Goal: Participate in discussion: Engage in conversation with other users on a specific topic

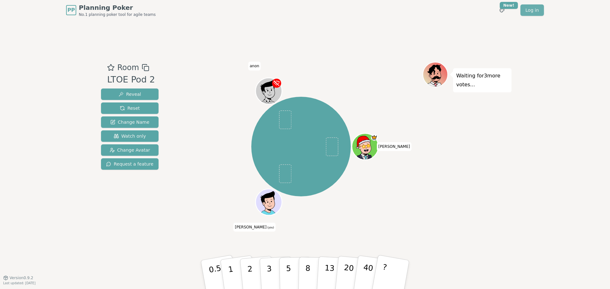
click at [529, 9] on link "Log in" at bounding box center [532, 9] width 24 height 11
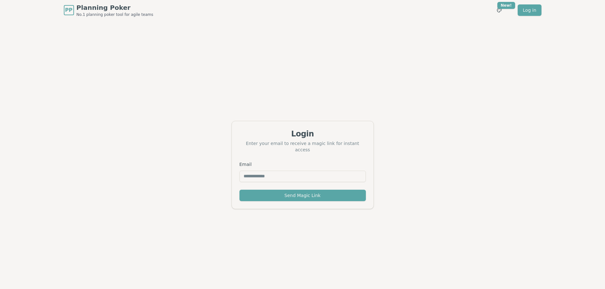
click at [268, 175] on input "Email" at bounding box center [303, 176] width 126 height 11
type input "**********"
click at [263, 193] on button "Send Magic Link" at bounding box center [303, 195] width 126 height 11
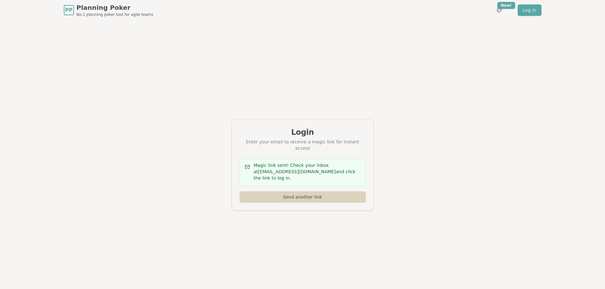
click at [288, 197] on button "Send another link" at bounding box center [303, 197] width 126 height 11
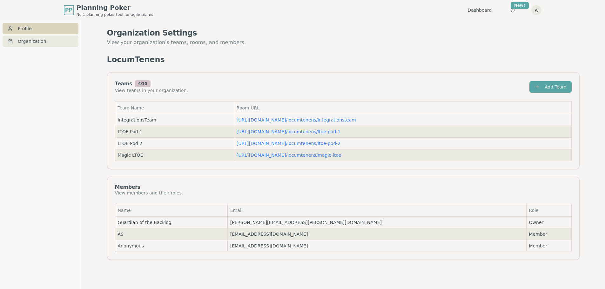
click at [22, 29] on link "Profile" at bounding box center [41, 28] width 76 height 11
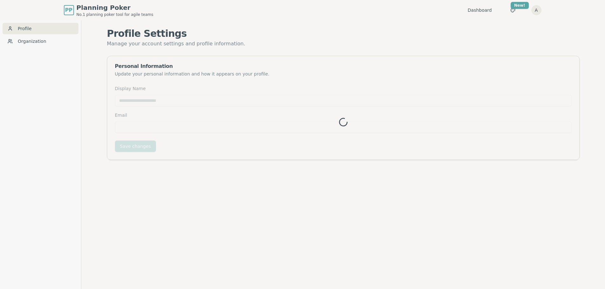
type input "*********"
type input "**********"
click at [139, 100] on input "*********" at bounding box center [343, 100] width 457 height 11
type input "*****"
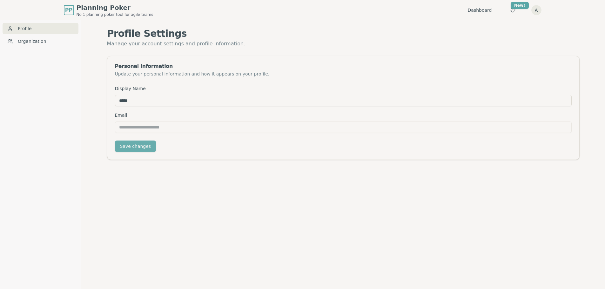
click at [126, 147] on button "Save changes" at bounding box center [135, 146] width 41 height 11
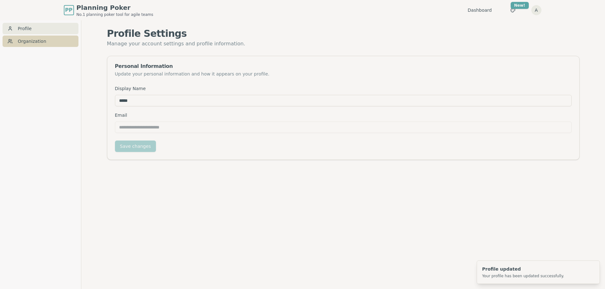
click at [33, 41] on link "Organization" at bounding box center [41, 41] width 76 height 11
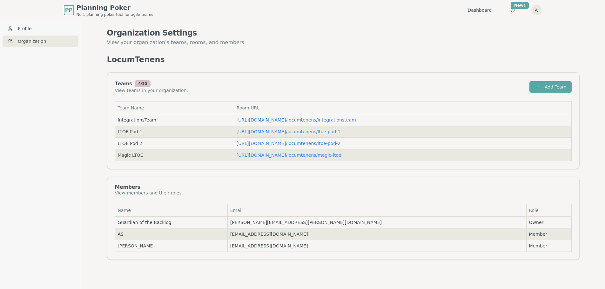
click at [538, 10] on html "PP Planning Poker No.1 planning poker tool for agile teams Dashboard Toggle the…" at bounding box center [302, 155] width 605 height 310
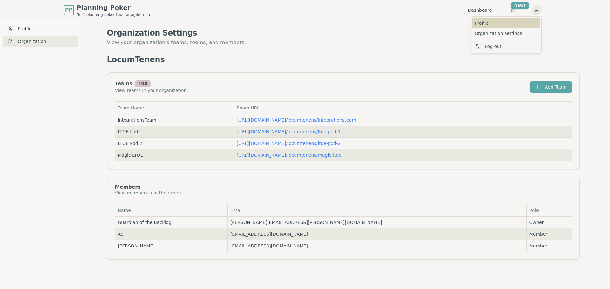
click at [484, 24] on link "Profile" at bounding box center [506, 23] width 68 height 10
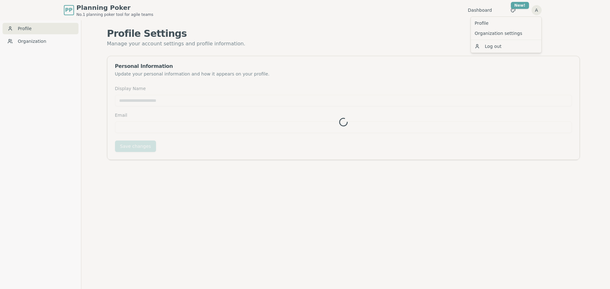
type input "*****"
type input "**********"
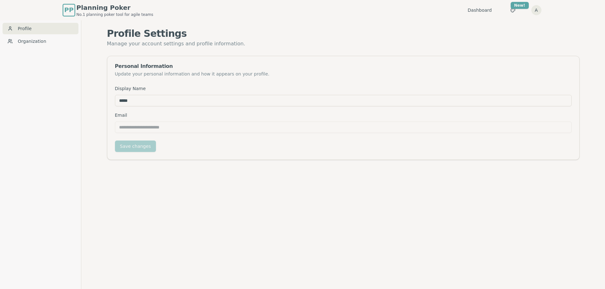
click at [68, 10] on span "PP" at bounding box center [68, 10] width 9 height 10
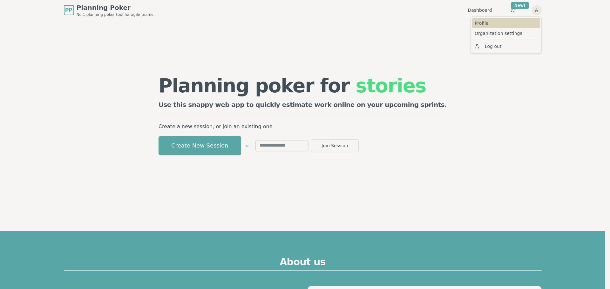
click at [486, 25] on link "Profile" at bounding box center [506, 23] width 68 height 10
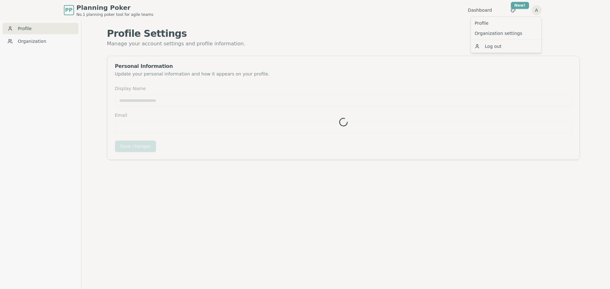
type input "*****"
type input "**********"
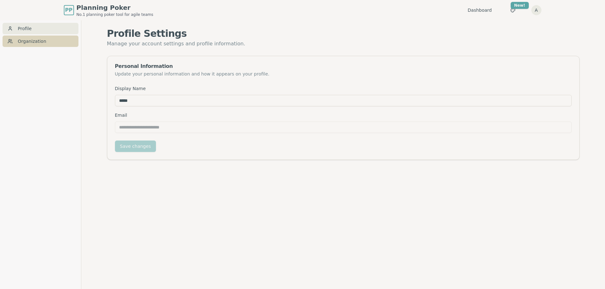
click at [33, 38] on link "Organization" at bounding box center [41, 41] width 76 height 11
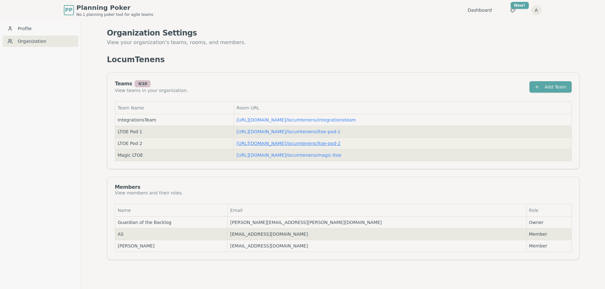
click at [309, 143] on link "https://planning-poker.com / locumtenens/ltoe-pod-2" at bounding box center [289, 143] width 104 height 5
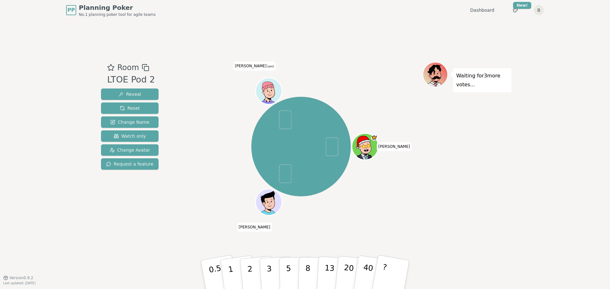
click at [272, 86] on icon at bounding box center [268, 86] width 12 height 9
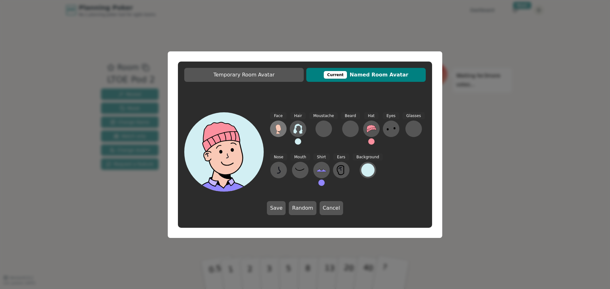
click at [274, 130] on icon at bounding box center [278, 129] width 10 height 10
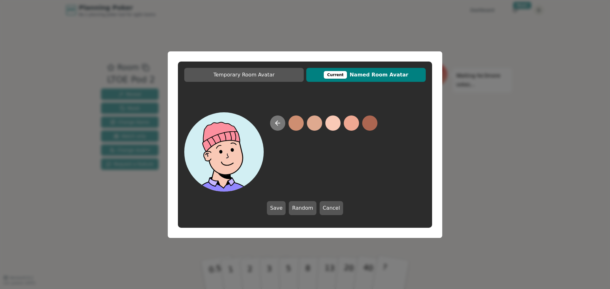
click at [278, 123] on icon at bounding box center [277, 123] width 4 height 0
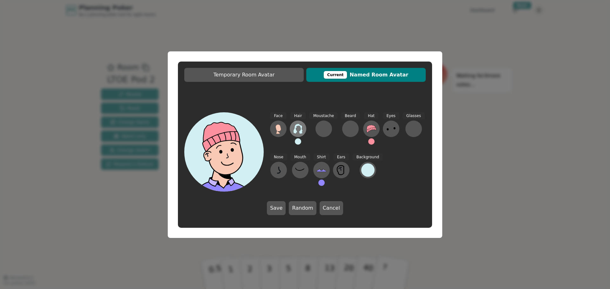
click at [298, 132] on icon at bounding box center [298, 129] width 10 height 10
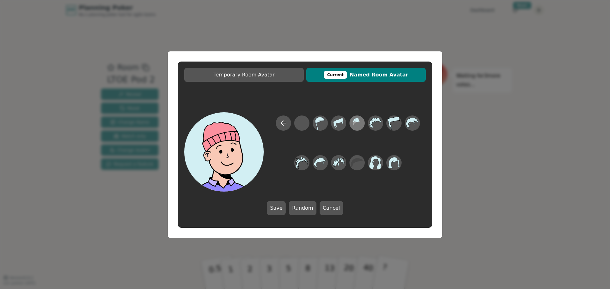
click at [357, 125] on icon at bounding box center [357, 123] width 12 height 14
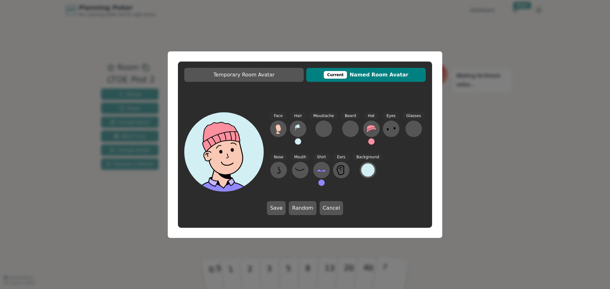
click at [297, 143] on button at bounding box center [298, 142] width 6 height 6
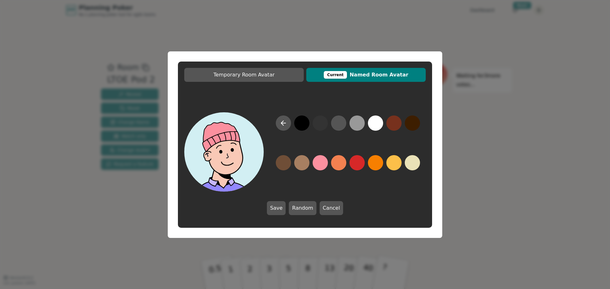
click at [273, 170] on div at bounding box center [348, 154] width 156 height 76
click at [281, 164] on button at bounding box center [283, 162] width 15 height 15
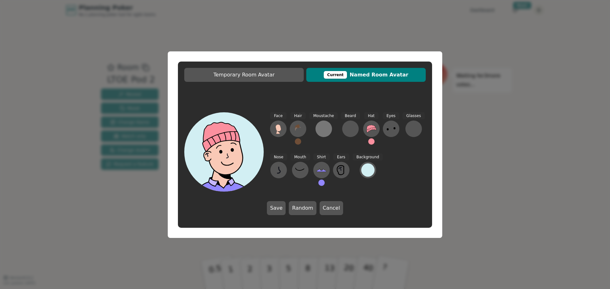
click at [329, 128] on button at bounding box center [323, 129] width 17 height 17
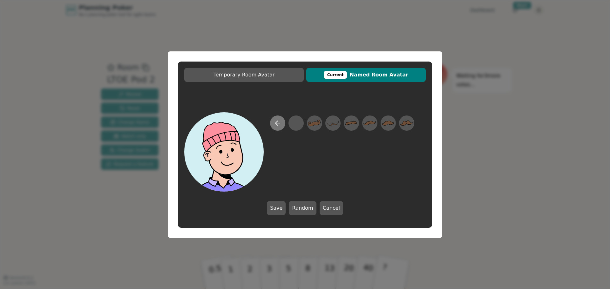
click at [278, 124] on icon at bounding box center [278, 123] width 8 height 8
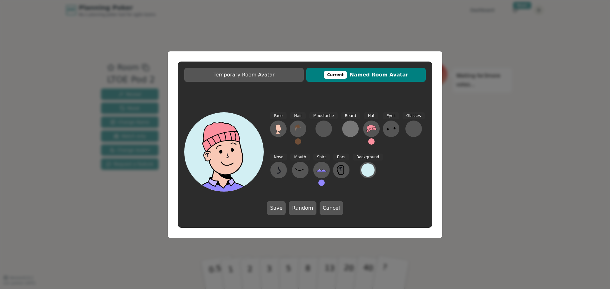
click at [349, 132] on div at bounding box center [350, 129] width 10 height 10
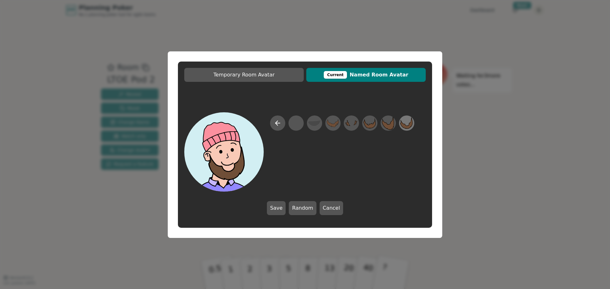
click at [407, 124] on icon at bounding box center [406, 123] width 12 height 14
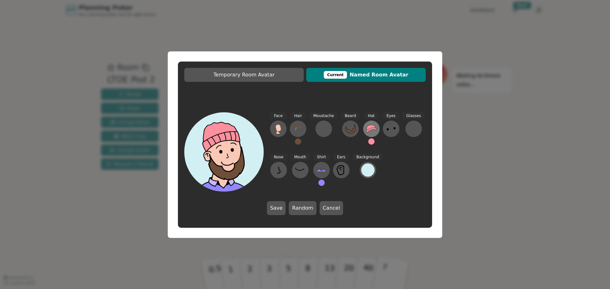
click at [367, 128] on icon at bounding box center [372, 129] width 10 height 8
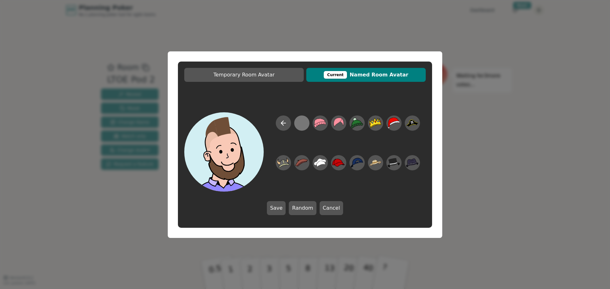
click at [301, 123] on div at bounding box center [301, 123] width 12 height 14
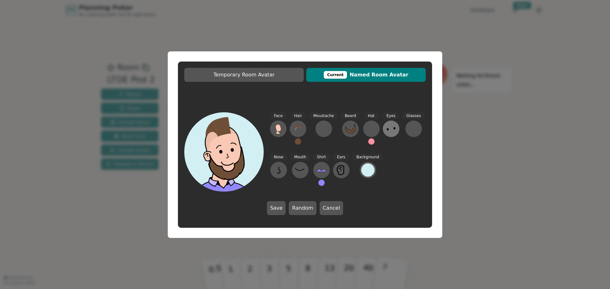
click at [386, 128] on icon at bounding box center [391, 129] width 10 height 10
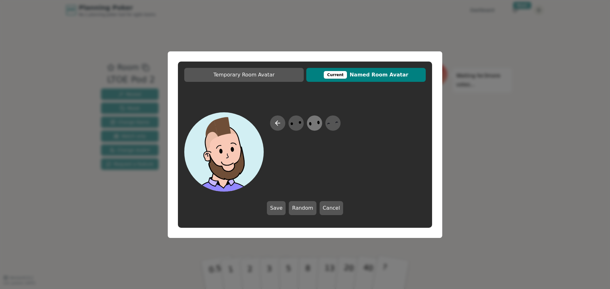
click at [315, 124] on icon at bounding box center [314, 123] width 12 height 14
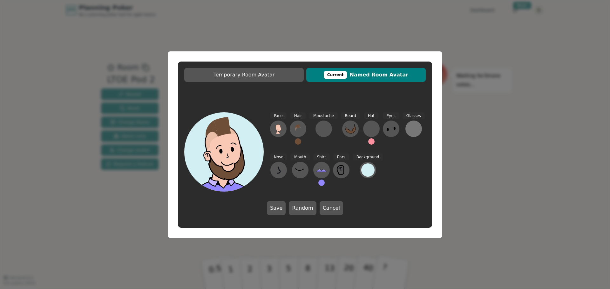
click at [411, 128] on div at bounding box center [414, 129] width 10 height 10
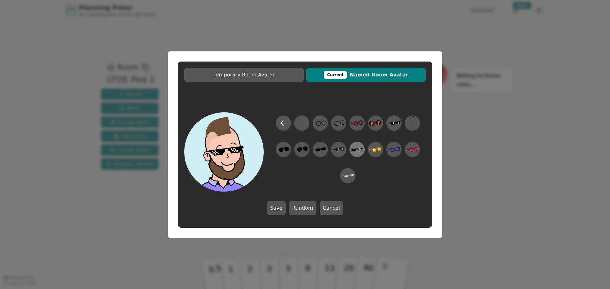
click at [352, 151] on icon at bounding box center [357, 149] width 12 height 3
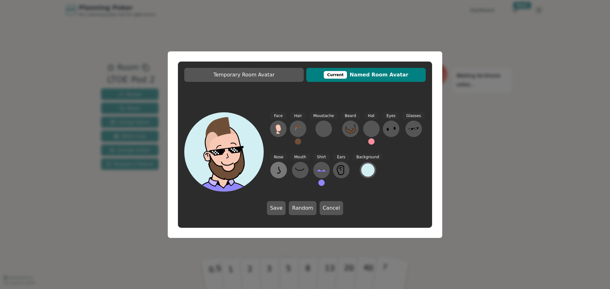
click at [275, 169] on icon at bounding box center [279, 170] width 10 height 10
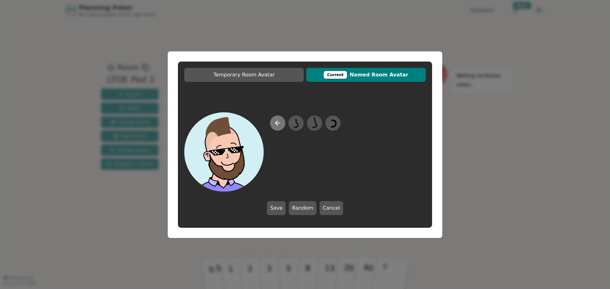
click at [276, 125] on icon at bounding box center [278, 123] width 8 height 8
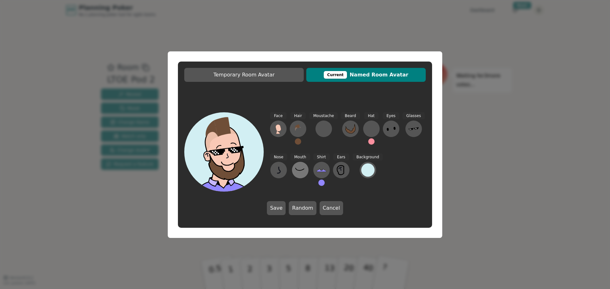
click at [295, 170] on icon at bounding box center [300, 170] width 10 height 10
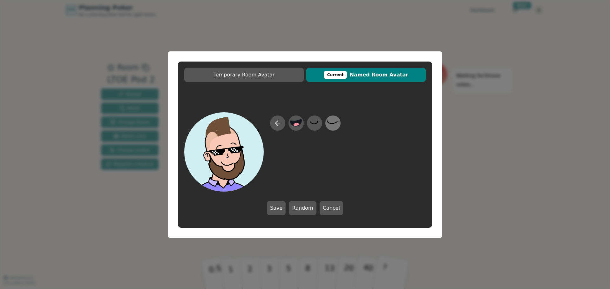
click at [335, 125] on icon at bounding box center [333, 123] width 12 height 14
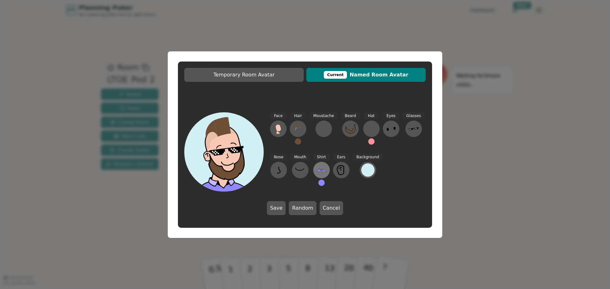
click at [321, 171] on icon at bounding box center [321, 171] width 10 height 2
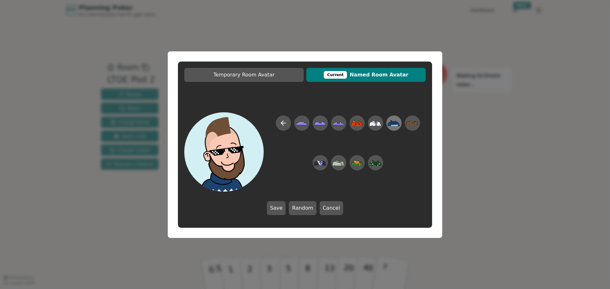
click at [391, 122] on icon at bounding box center [393, 121] width 5 height 3
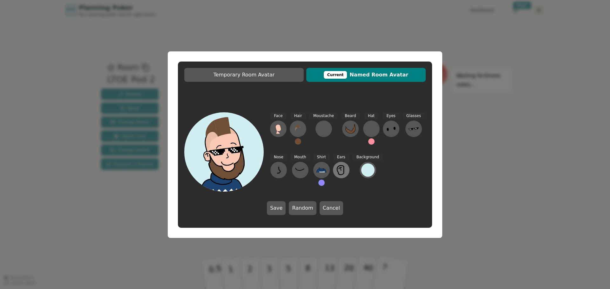
click at [344, 171] on icon at bounding box center [341, 170] width 10 height 10
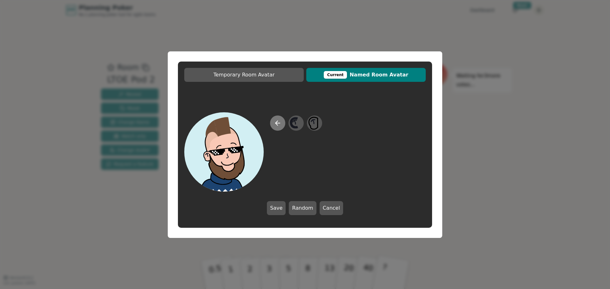
click at [275, 125] on icon at bounding box center [278, 123] width 8 height 8
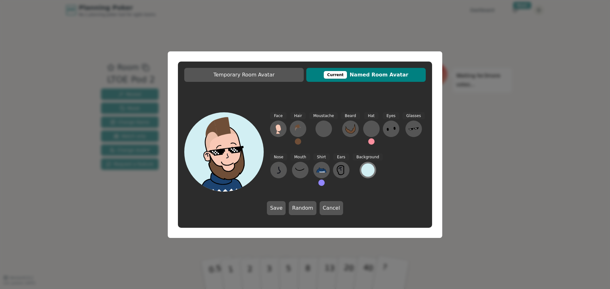
click at [369, 172] on div at bounding box center [367, 170] width 13 height 13
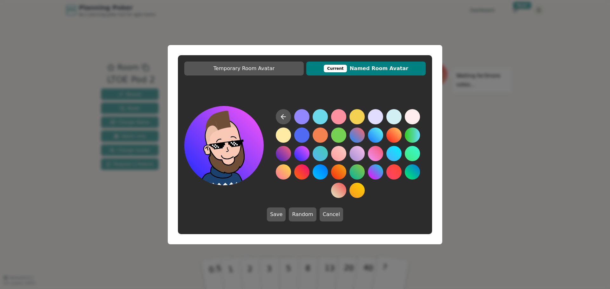
click at [301, 155] on button at bounding box center [301, 153] width 15 height 15
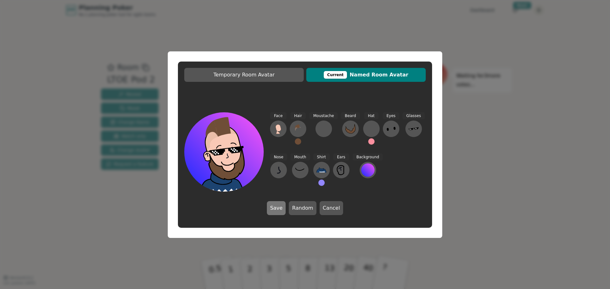
click at [281, 207] on button "Save" at bounding box center [276, 208] width 19 height 14
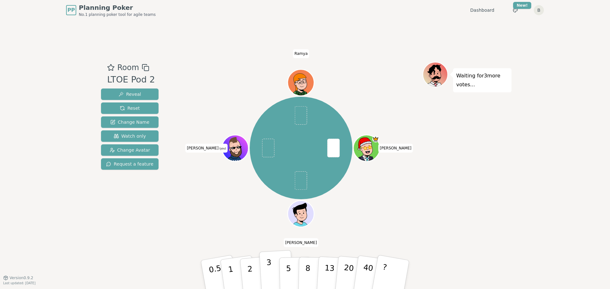
click at [276, 271] on button "3" at bounding box center [276, 275] width 35 height 50
